Goal: Information Seeking & Learning: Learn about a topic

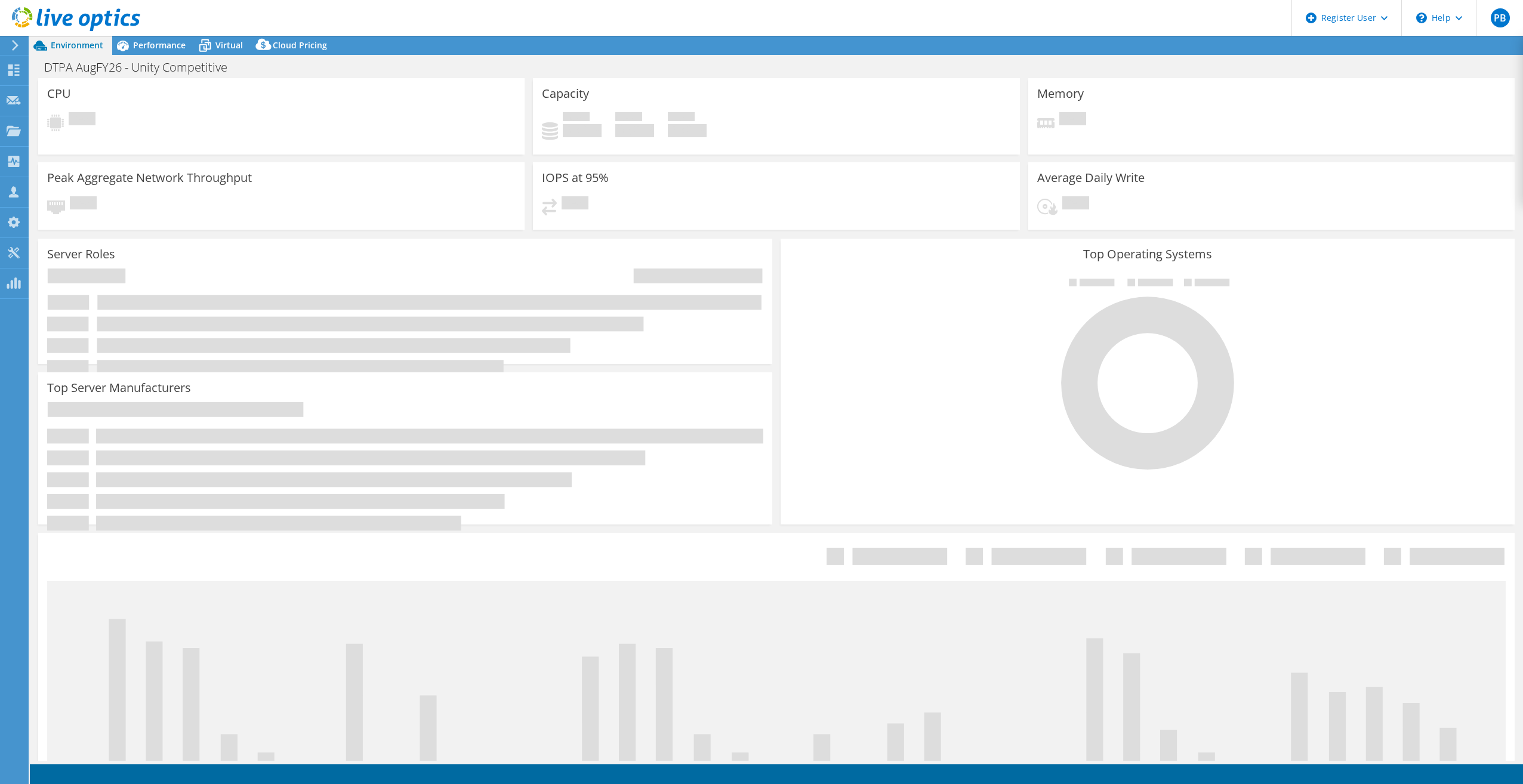
select select "USD"
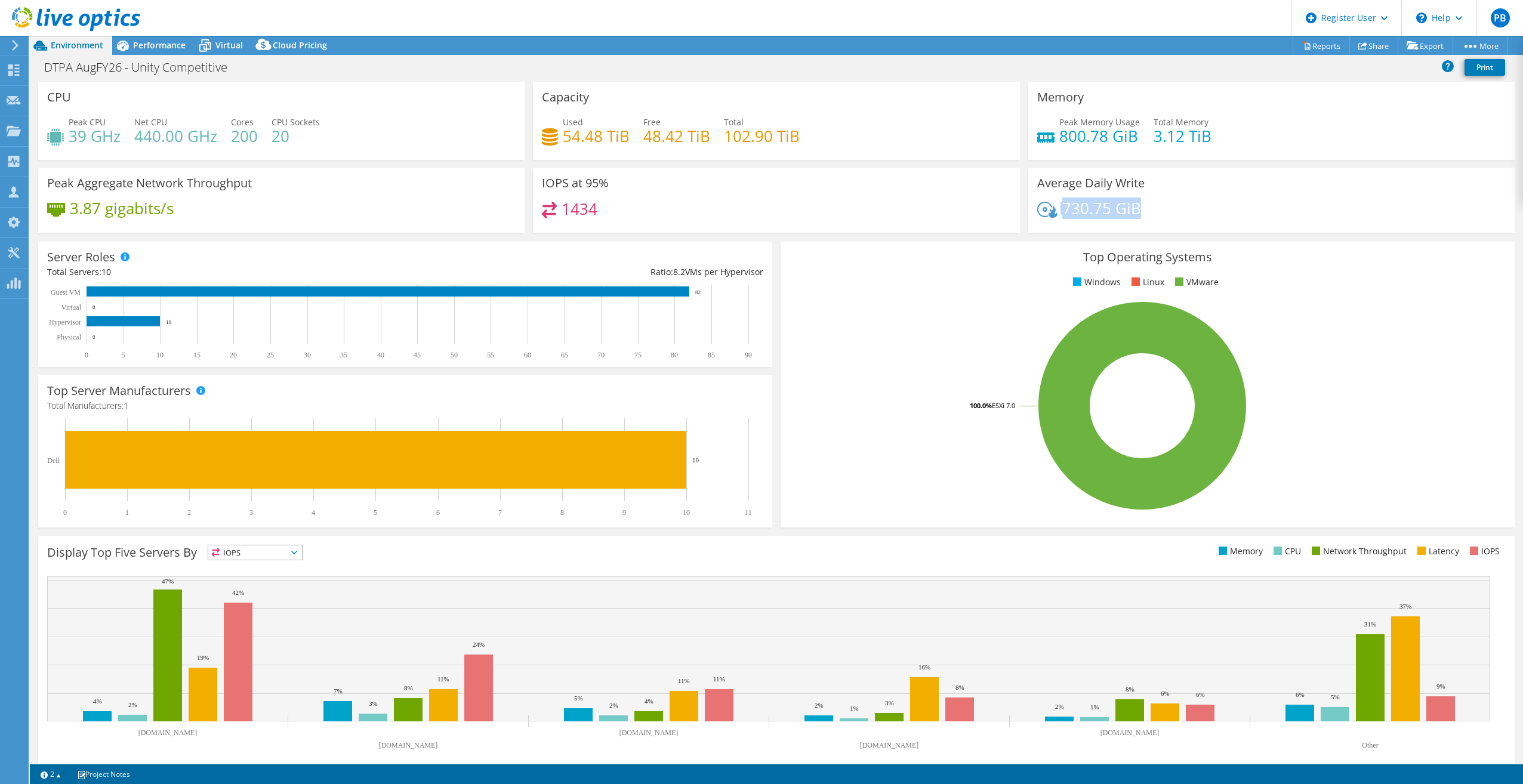
drag, startPoint x: 1042, startPoint y: 199, endPoint x: 1150, endPoint y: 208, distance: 108.4
click at [1150, 208] on div "Average Daily Write 730.75 GiB" at bounding box center [1271, 201] width 487 height 65
click at [1150, 208] on div "730.75 GiB" at bounding box center [1271, 214] width 468 height 25
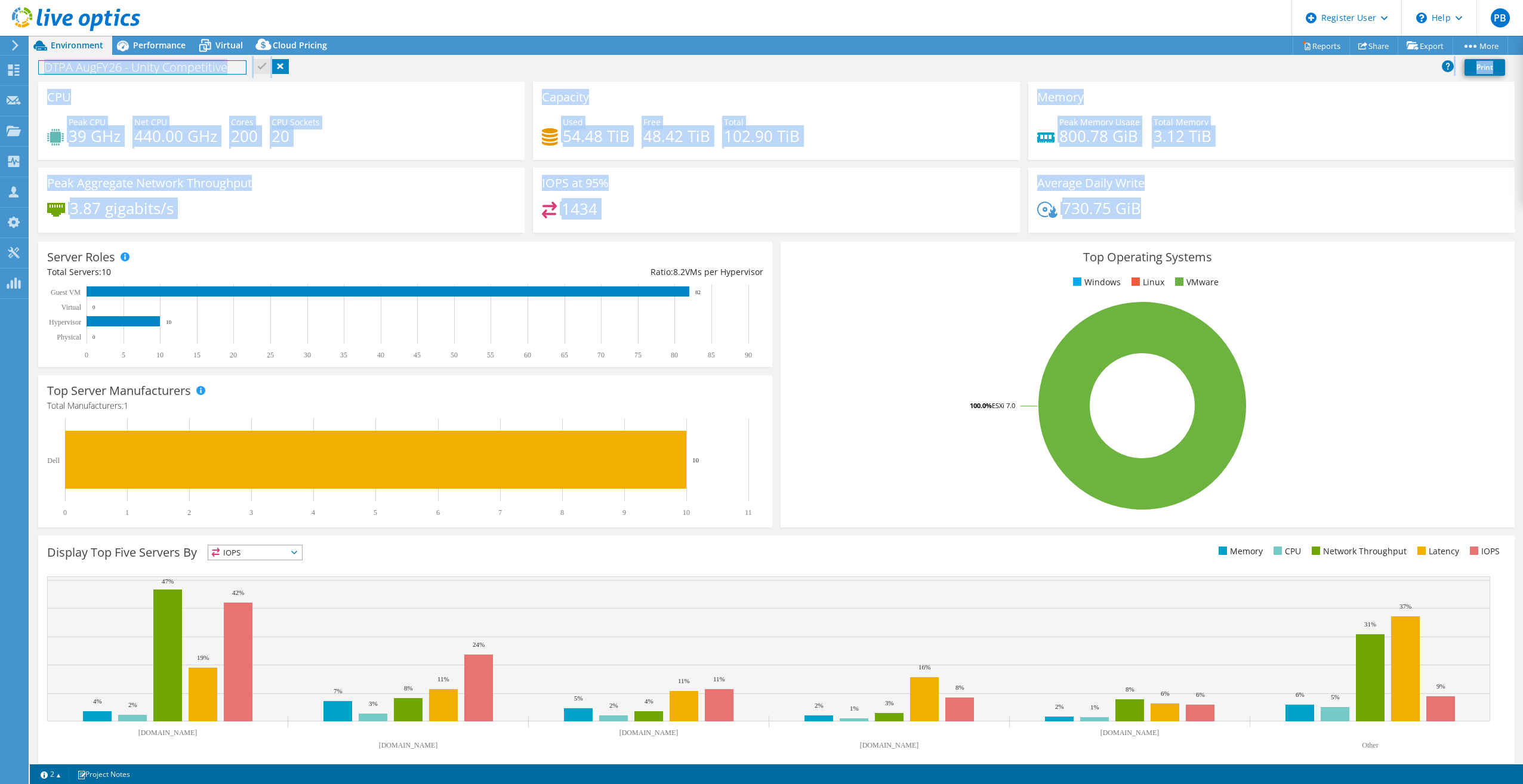
drag, startPoint x: 1199, startPoint y: 212, endPoint x: 328, endPoint y: 98, distance: 878.4
click at [328, 98] on div "CPU Peak CPU 39 GHz Net CPU 440.00 GHz Cores 200 CPU Sockets 20 Capacity Used 5…" at bounding box center [776, 161] width 1485 height 159
click at [934, 184] on div "IOPS at 95% 1434" at bounding box center [776, 201] width 487 height 65
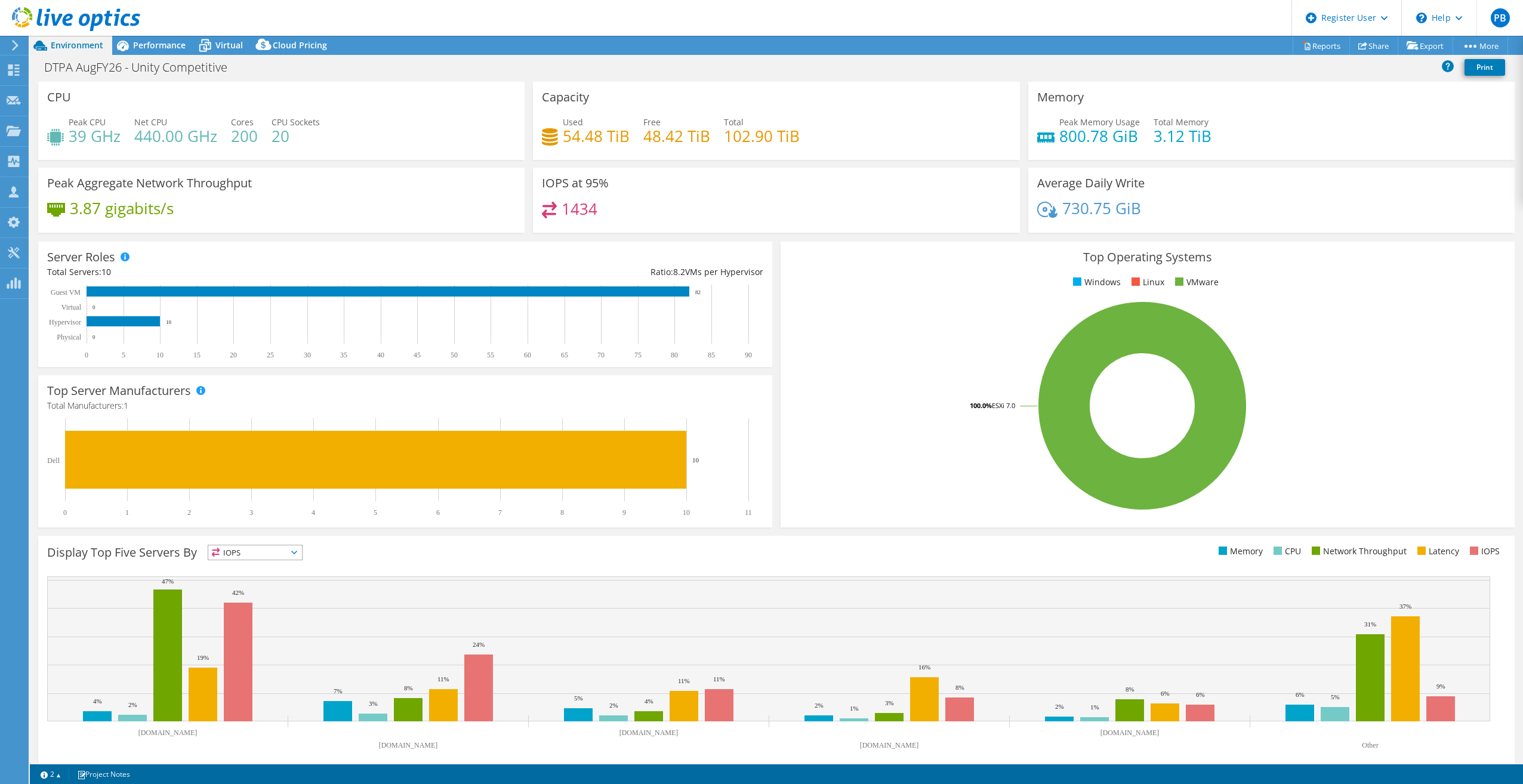
click at [290, 556] on span "IOPS" at bounding box center [255, 553] width 93 height 14
click at [269, 583] on li "Memory" at bounding box center [255, 585] width 93 height 17
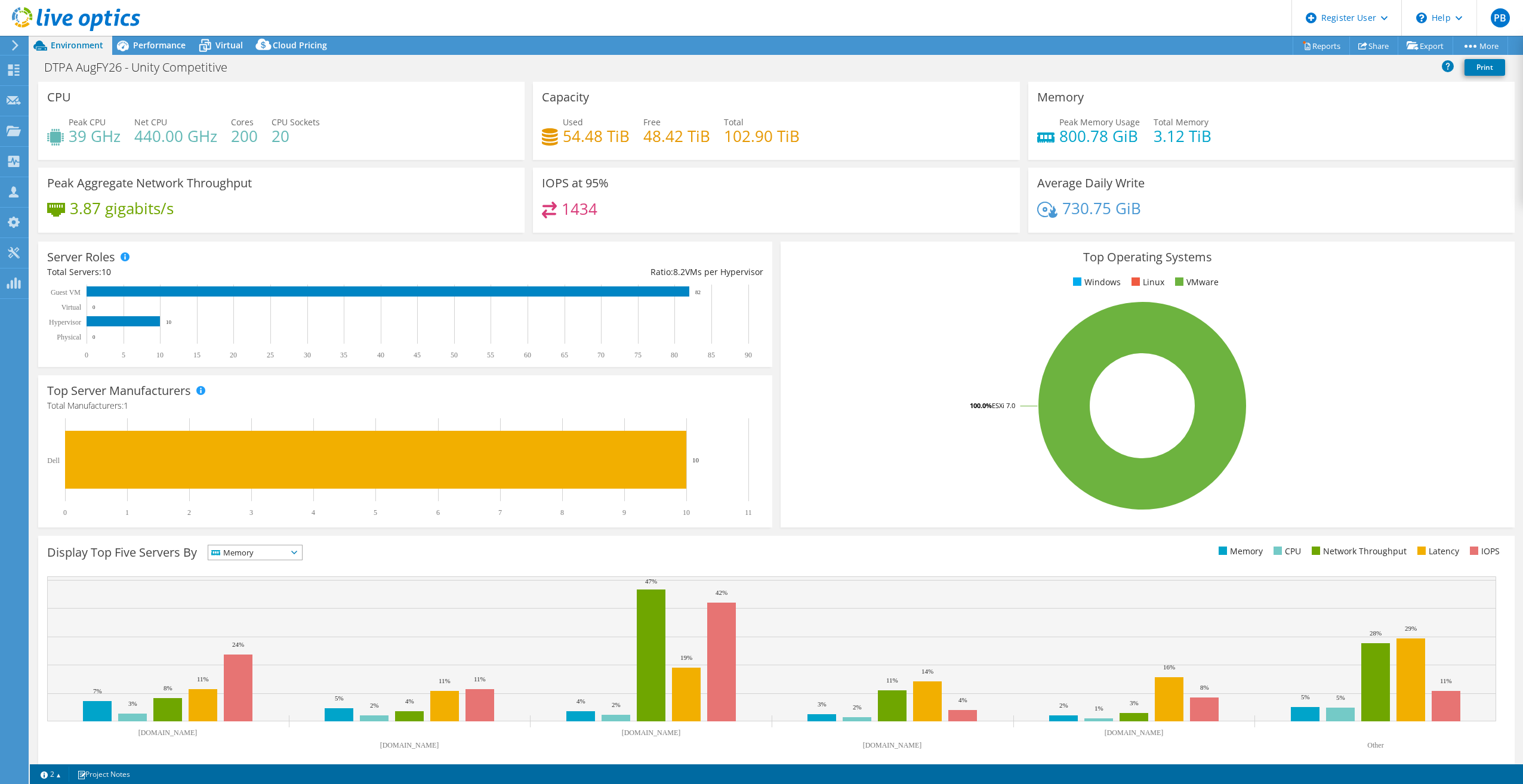
click at [278, 551] on span "Memory" at bounding box center [248, 553] width 79 height 14
click at [270, 565] on li "IOPS" at bounding box center [255, 568] width 93 height 17
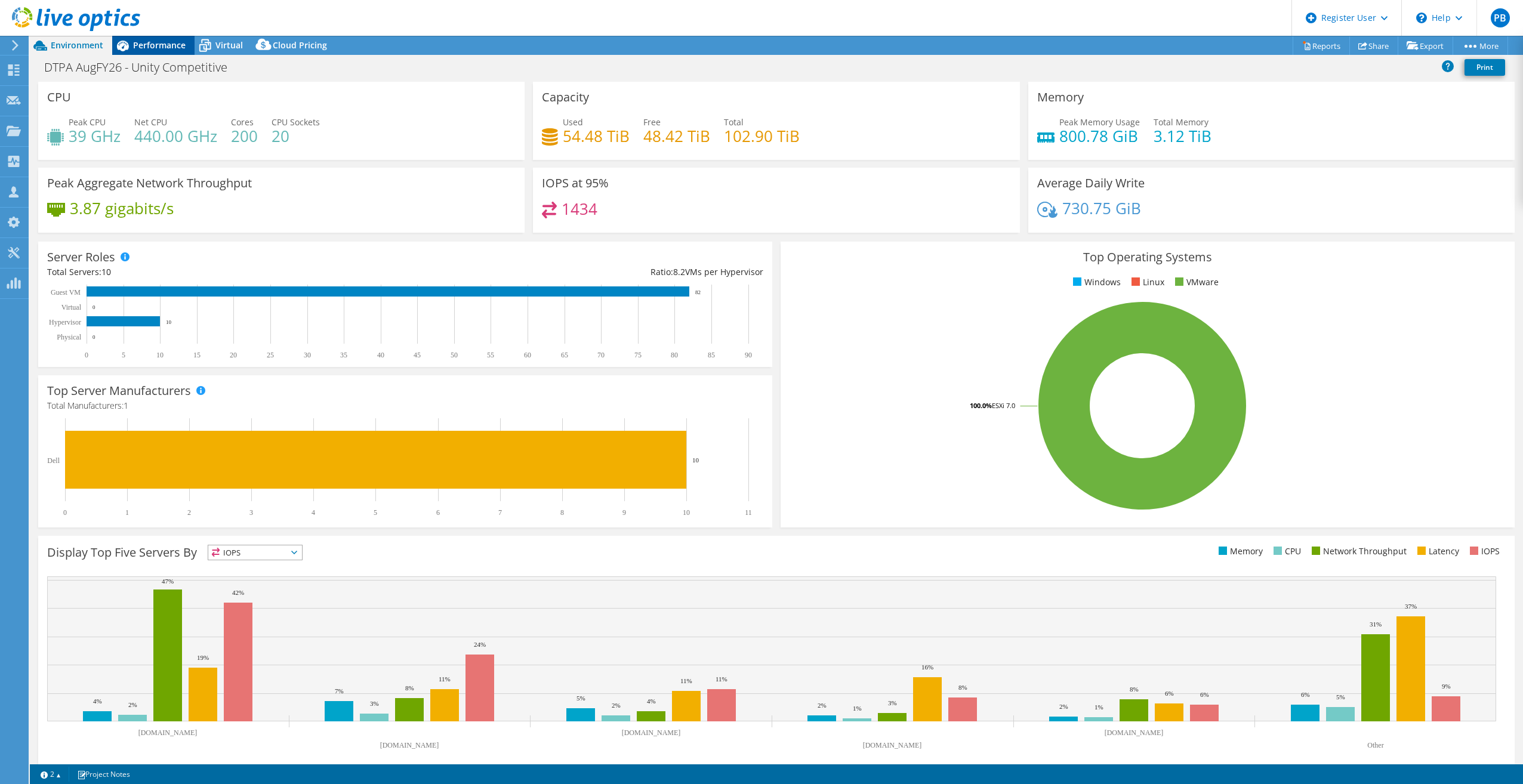
click at [152, 41] on span "Performance" at bounding box center [159, 44] width 52 height 11
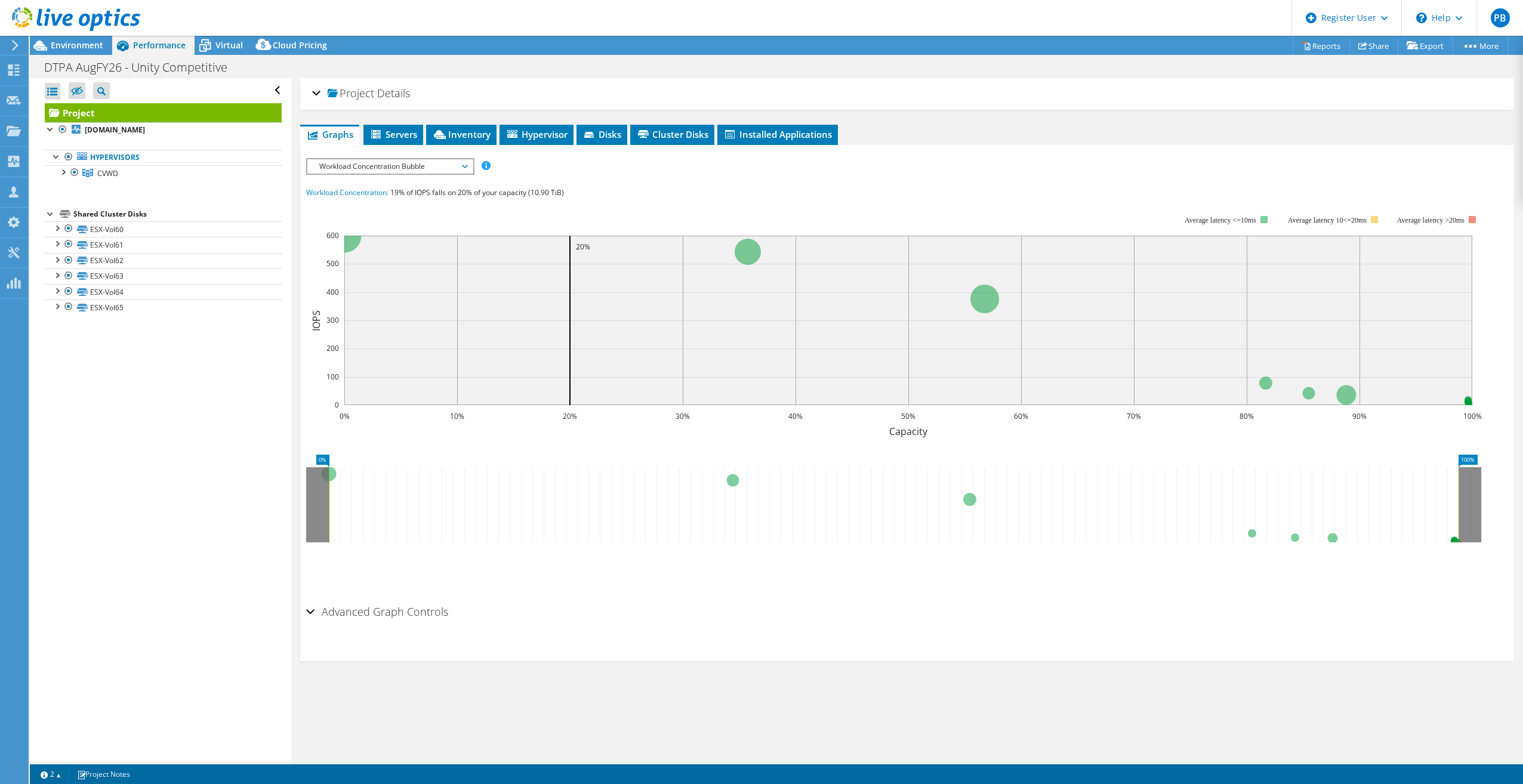
click at [371, 158] on div "Workload Concentration Bubble IOPS Disk Throughput IO Size Latency Queue Depth …" at bounding box center [391, 167] width 169 height 17
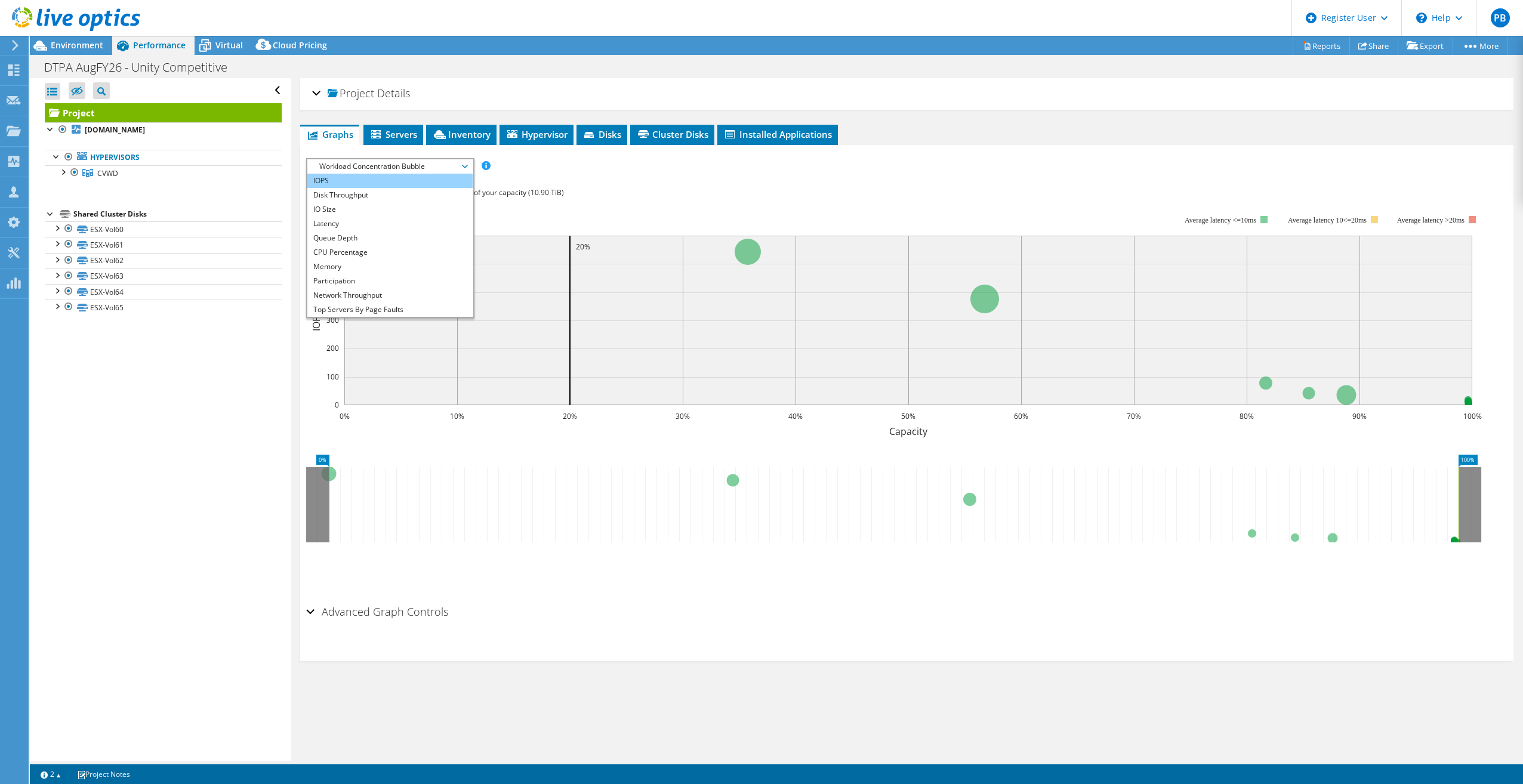
click at [370, 183] on li "IOPS" at bounding box center [389, 181] width 165 height 14
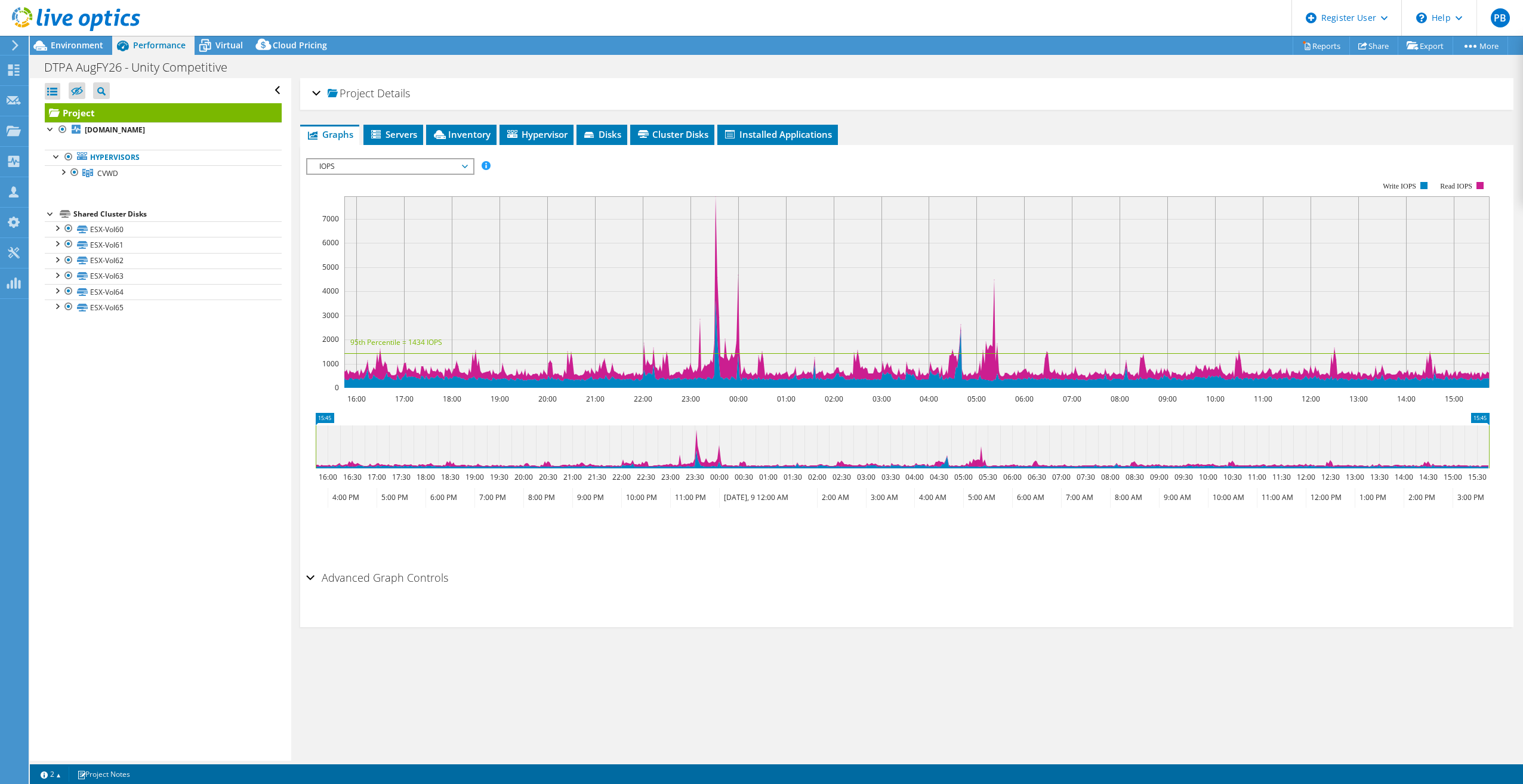
click at [414, 161] on span "IOPS" at bounding box center [390, 167] width 154 height 14
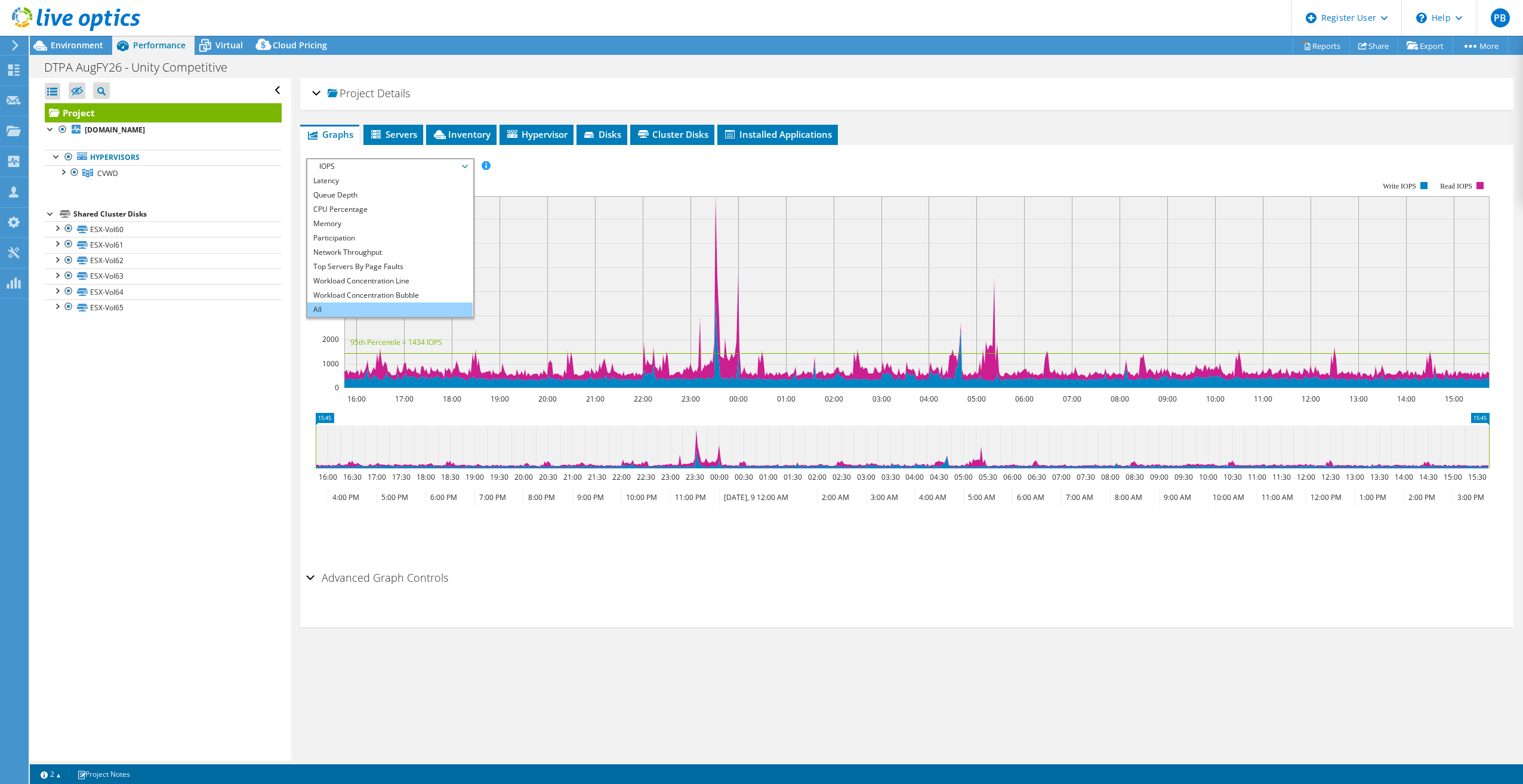
click at [352, 310] on li "All" at bounding box center [389, 310] width 165 height 14
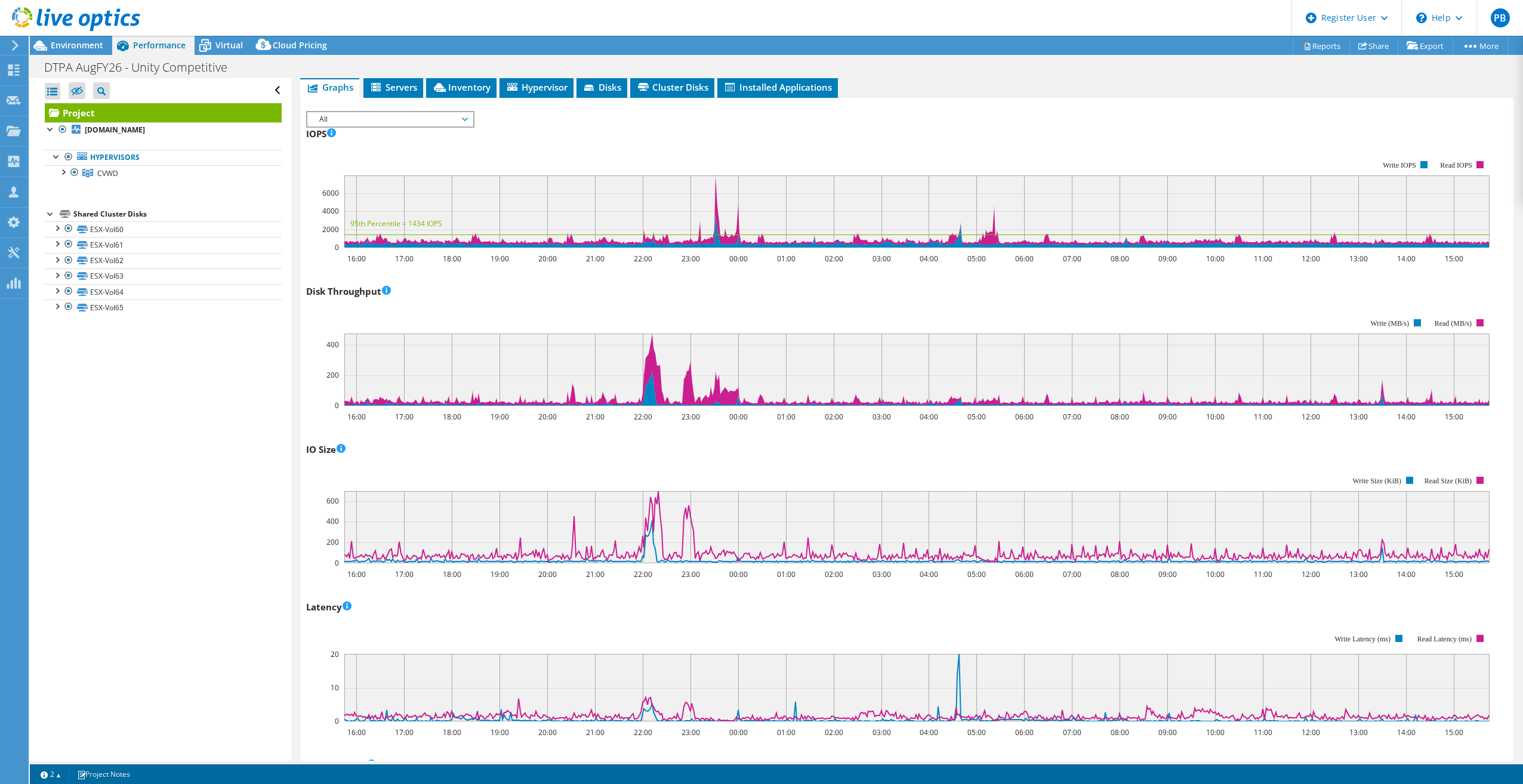
scroll to position [0, 0]
